Goal: Information Seeking & Learning: Learn about a topic

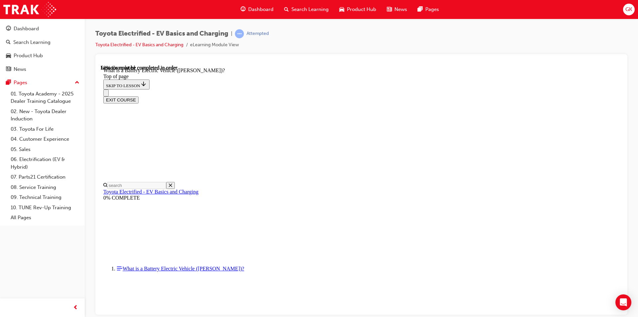
scroll to position [652, 0]
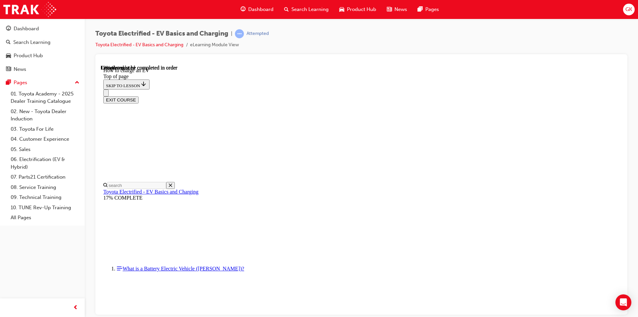
scroll to position [72, 0]
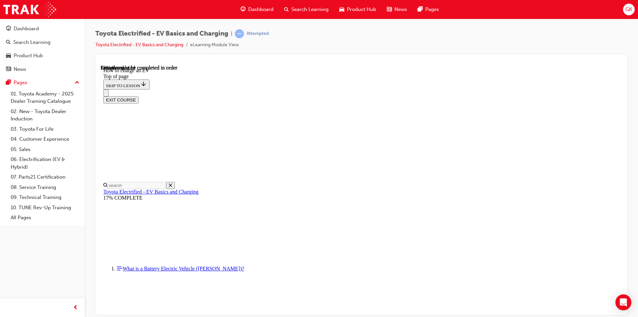
scroll to position [2547, 0]
